Goal: Answer question/provide support

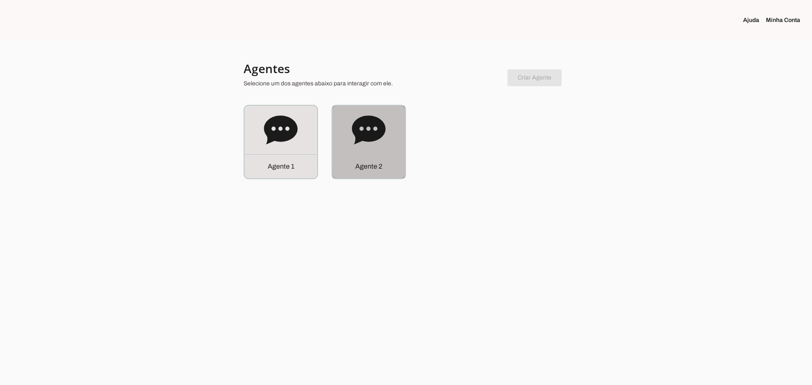
click at [372, 130] on icon at bounding box center [368, 129] width 33 height 29
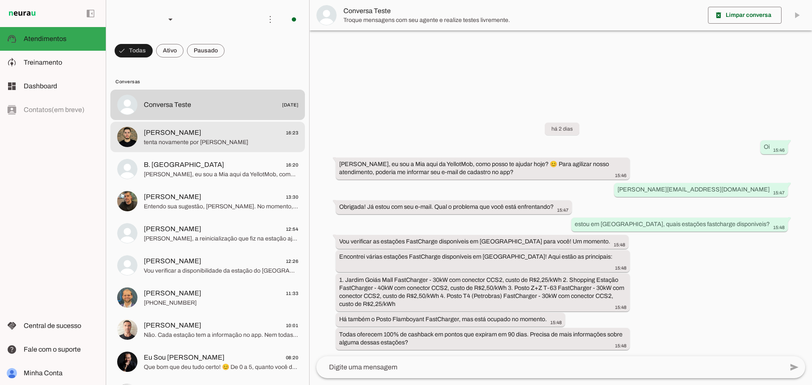
click at [153, 140] on span "tenta novamente por [PERSON_NAME]" at bounding box center [221, 142] width 154 height 8
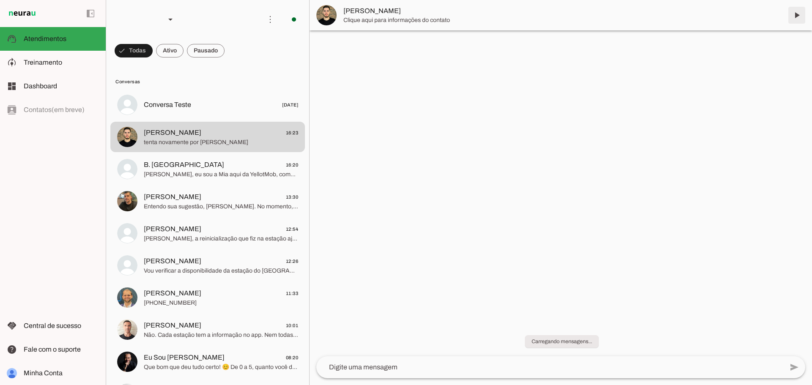
click at [798, 17] on chat-header "play_arrow O agente está pausado. O bot não irá responder mensagens nesta conve…" at bounding box center [561, 15] width 502 height 30
